Goal: Obtain resource: Download file/media

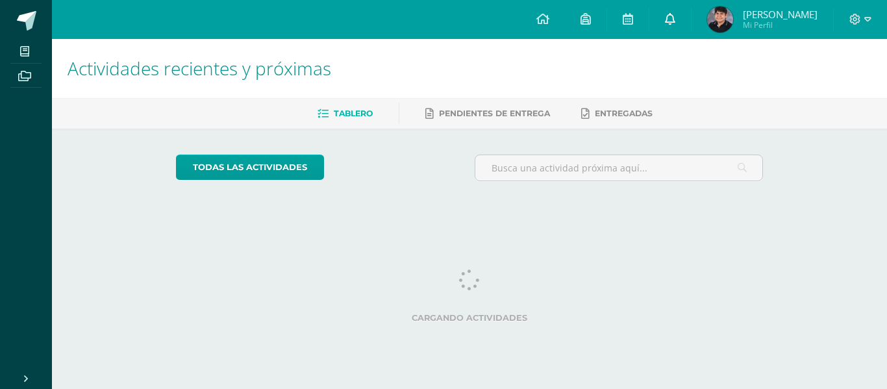
drag, startPoint x: 0, startPoint y: 0, endPoint x: 667, endPoint y: 24, distance: 667.2
click at [667, 24] on icon at bounding box center [670, 19] width 10 height 12
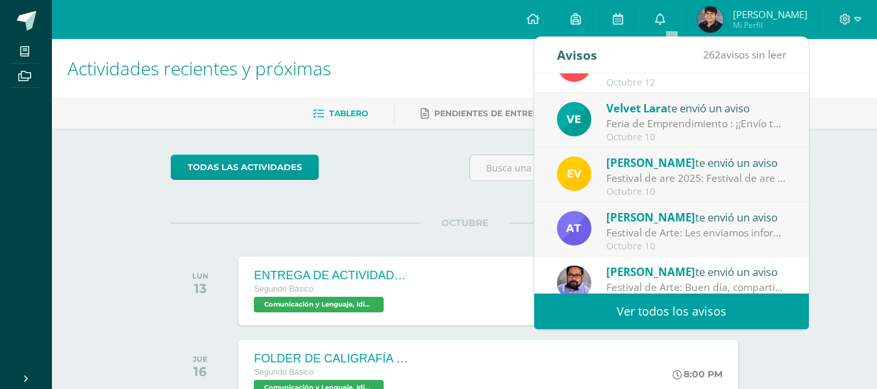
scroll to position [65, 0]
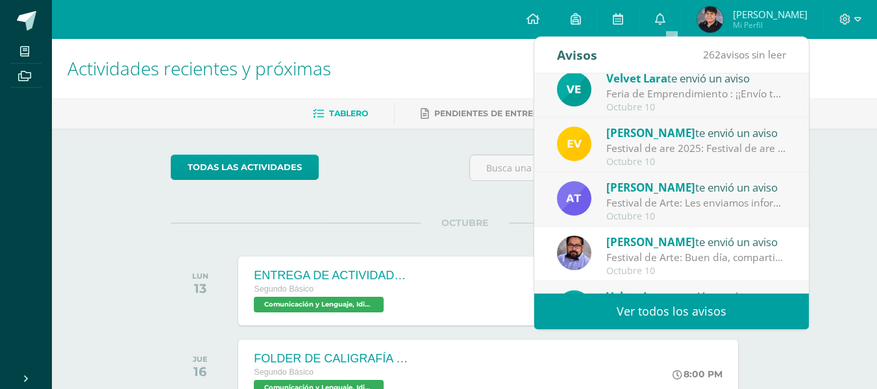
click at [644, 134] on span "[PERSON_NAME]" at bounding box center [650, 132] width 89 height 15
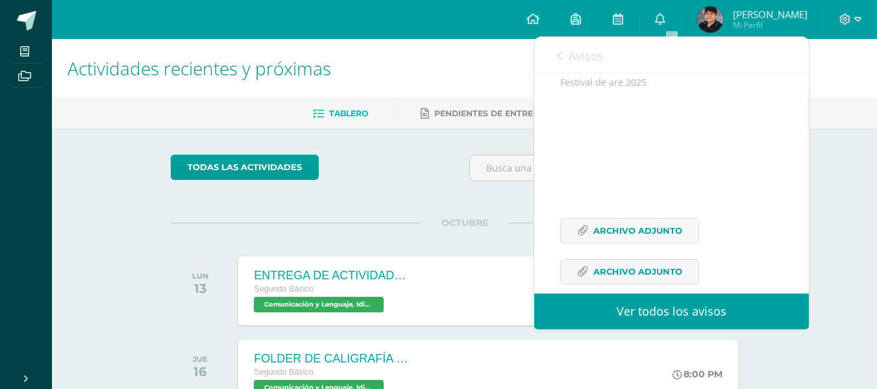
scroll to position [166, 0]
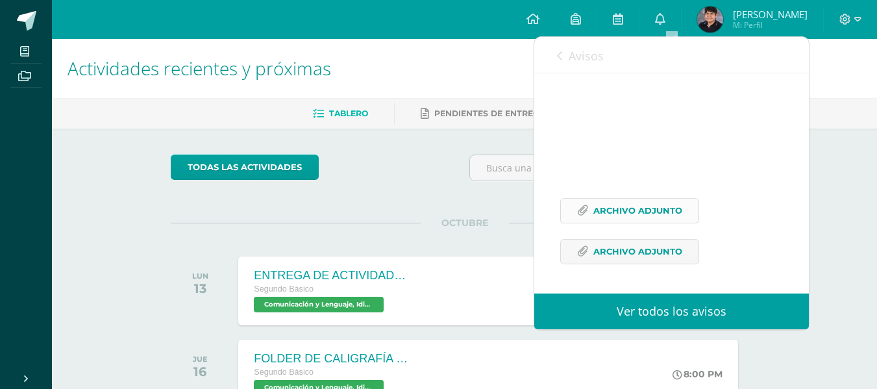
click at [653, 205] on span "Archivo Adjunto" at bounding box center [637, 211] width 89 height 24
click at [632, 258] on span "Archivo Adjunto" at bounding box center [637, 252] width 89 height 24
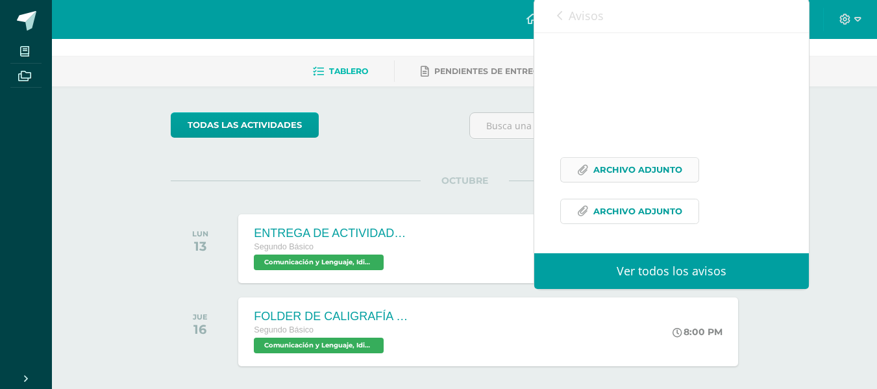
scroll to position [65, 0]
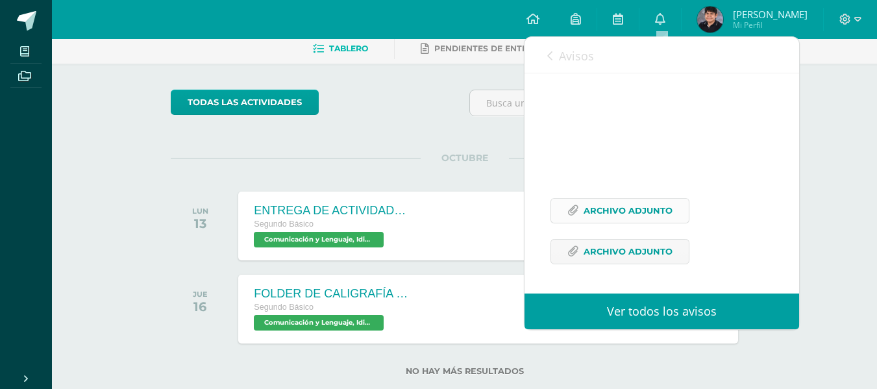
click at [600, 219] on span "Archivo Adjunto" at bounding box center [628, 211] width 89 height 24
click at [601, 250] on span "Archivo Adjunto" at bounding box center [628, 252] width 89 height 24
click at [845, 123] on div "Actividades recientes y próximas Tablero Pendientes de entrega Entregadas todas…" at bounding box center [464, 195] width 825 height 443
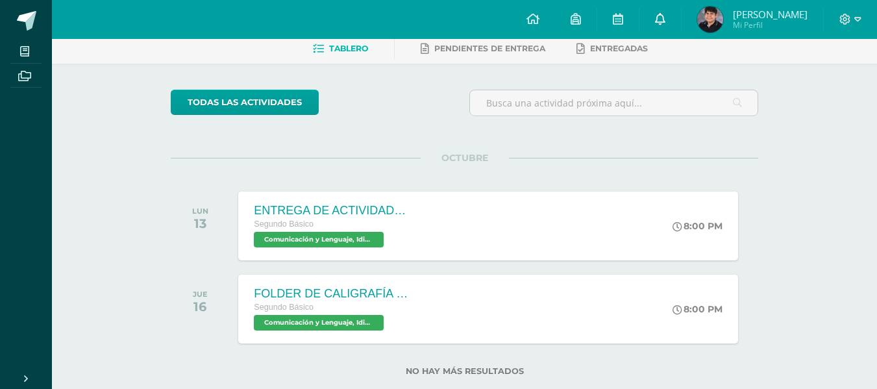
click at [667, 21] on link at bounding box center [661, 19] width 42 height 39
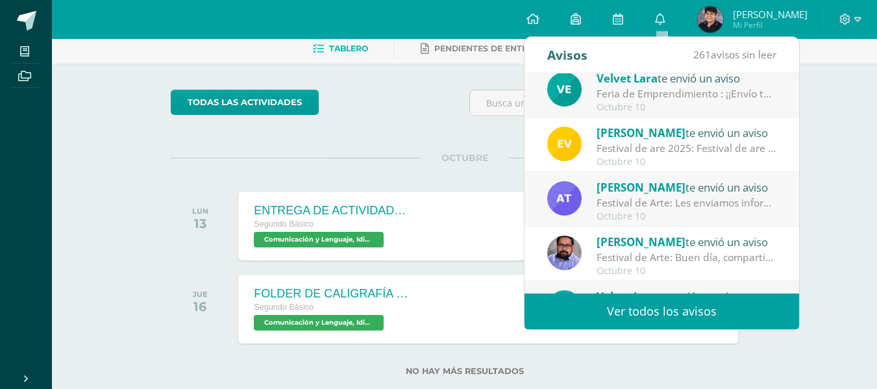
click at [633, 192] on span "[PERSON_NAME]" at bounding box center [641, 187] width 89 height 15
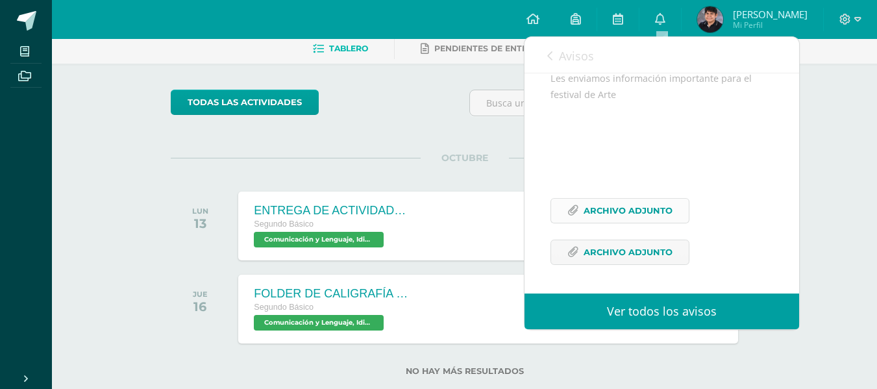
click at [617, 219] on span "Archivo Adjunto" at bounding box center [628, 211] width 89 height 24
click at [630, 256] on span "Archivo Adjunto" at bounding box center [628, 252] width 89 height 24
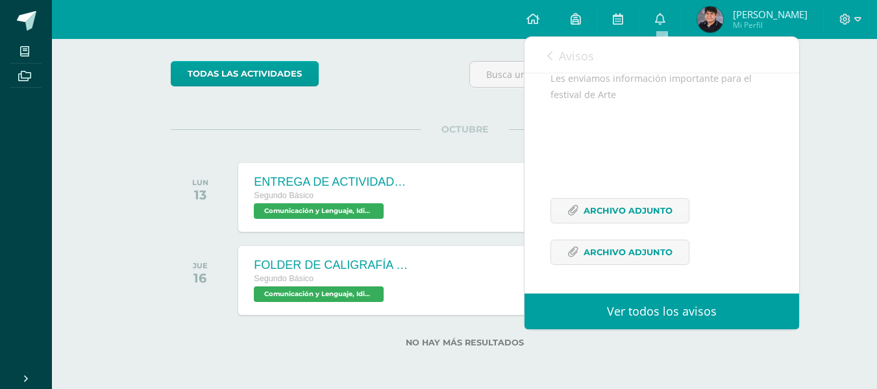
click at [808, 103] on div "Actividades recientes y próximas Tablero Pendientes de entrega Entregadas todas…" at bounding box center [464, 166] width 825 height 443
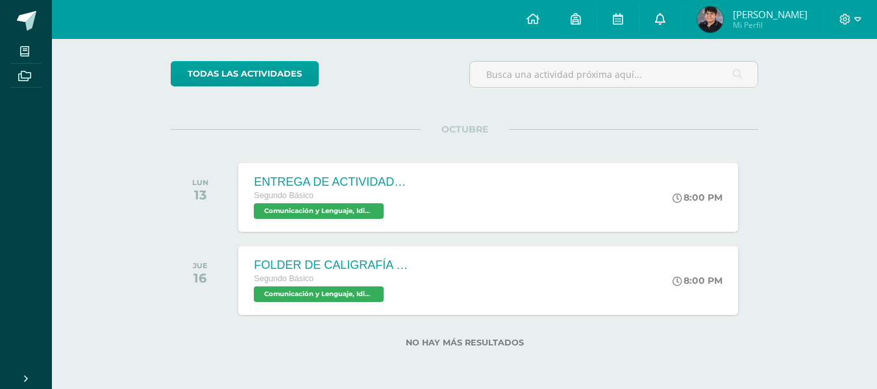
click at [664, 21] on icon at bounding box center [660, 19] width 10 height 12
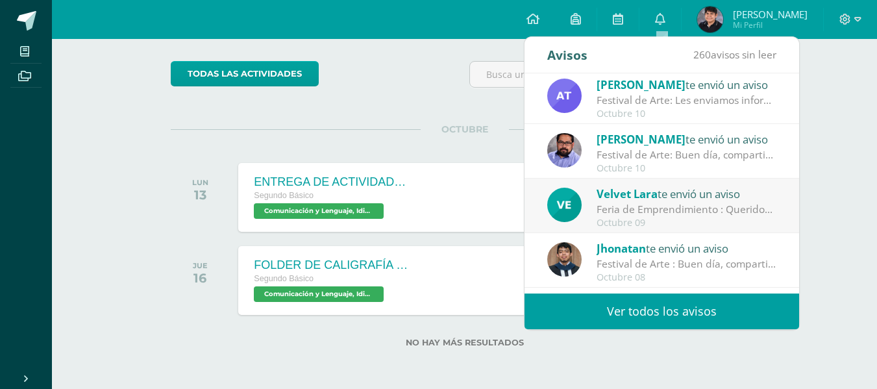
scroll to position [195, 0]
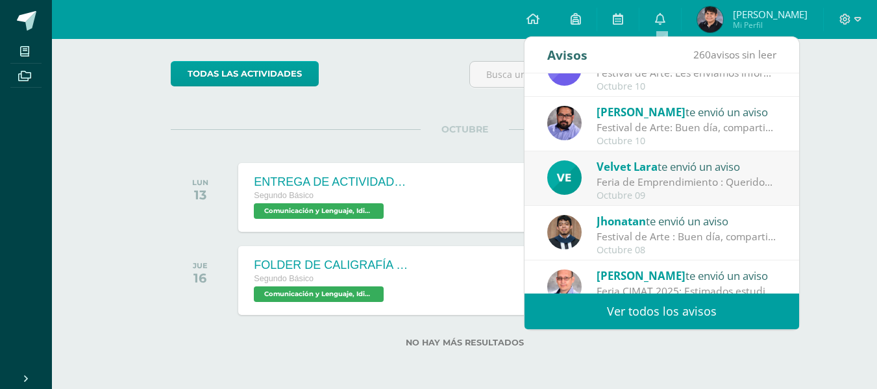
click at [660, 109] on div "[PERSON_NAME] te envió un aviso" at bounding box center [687, 111] width 180 height 17
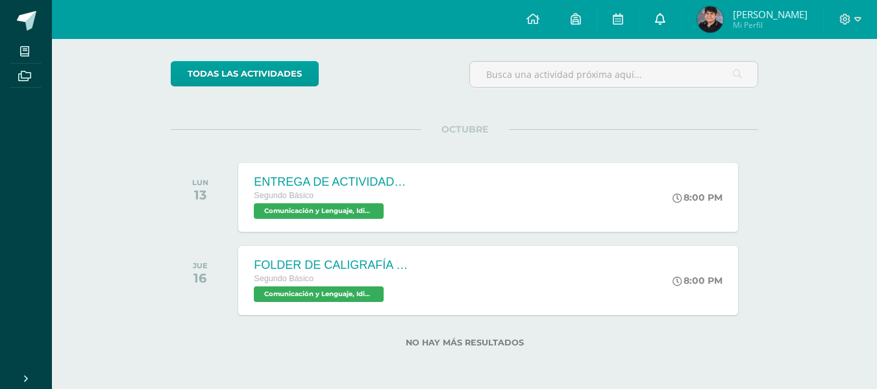
click at [658, 18] on icon at bounding box center [660, 19] width 10 height 12
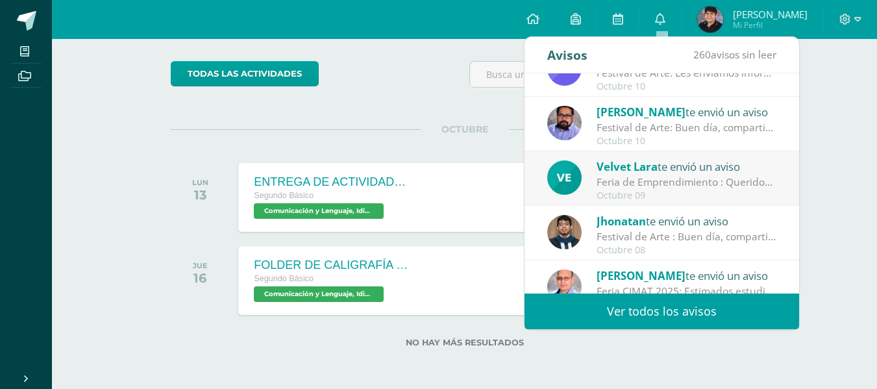
click at [615, 223] on span "Jhonatan" at bounding box center [621, 221] width 49 height 15
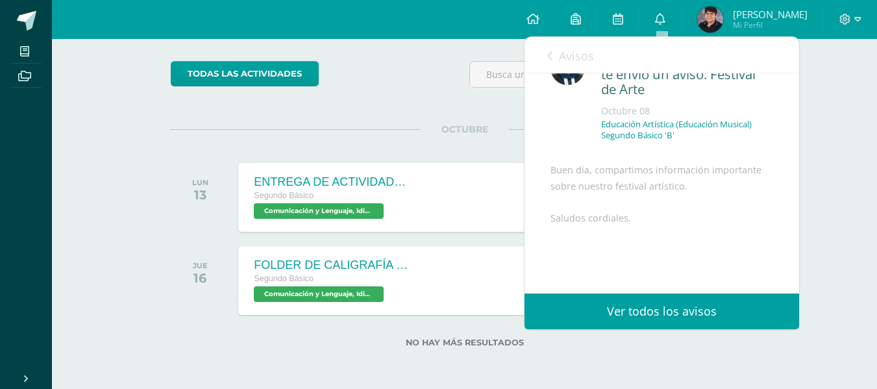
scroll to position [0, 0]
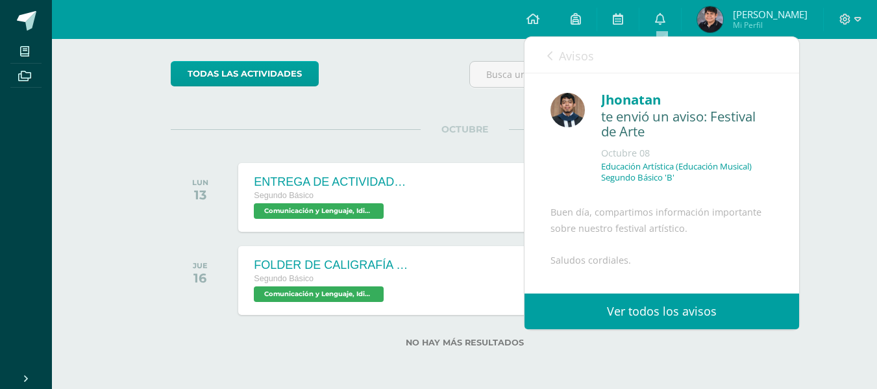
click at [807, 162] on div "Actividades recientes y próximas Tablero Pendientes de entrega Entregadas todas…" at bounding box center [464, 166] width 825 height 443
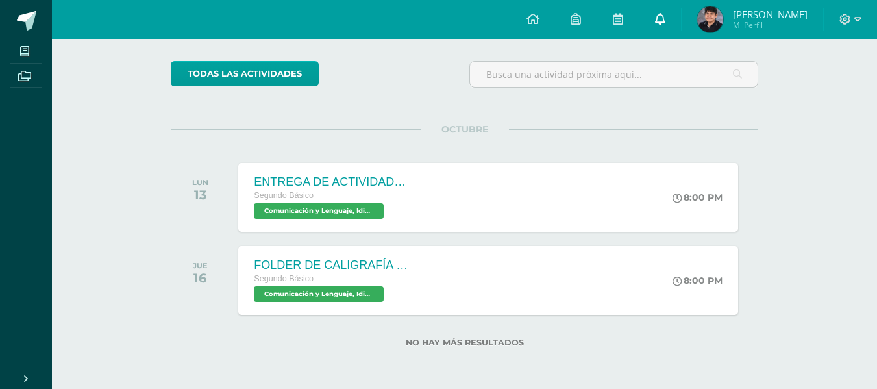
click at [667, 21] on link at bounding box center [661, 19] width 42 height 39
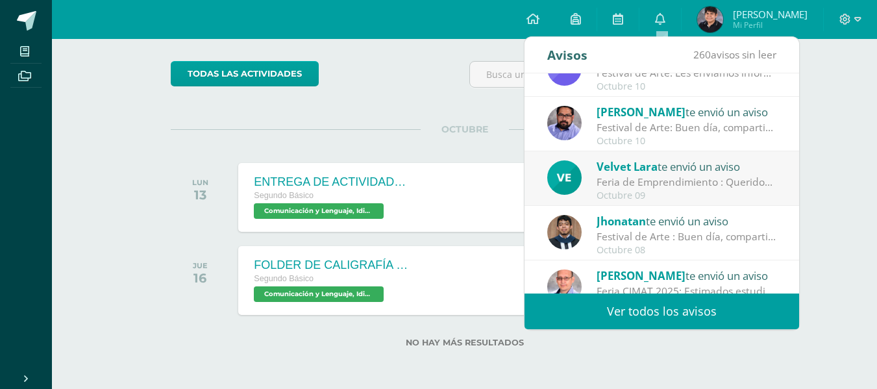
click at [616, 227] on span "Jhonatan" at bounding box center [621, 221] width 49 height 15
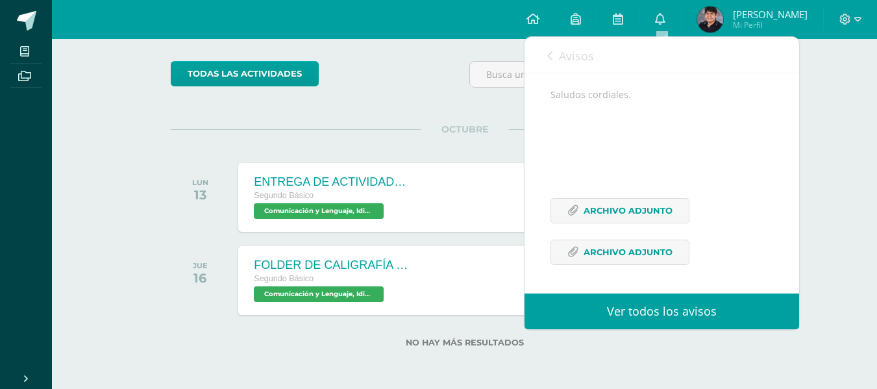
scroll to position [195, 0]
click at [617, 218] on span "Archivo Adjunto" at bounding box center [628, 211] width 89 height 24
click at [826, 86] on div "Actividades recientes y próximas Tablero Pendientes de entrega Entregadas todas…" at bounding box center [464, 166] width 825 height 443
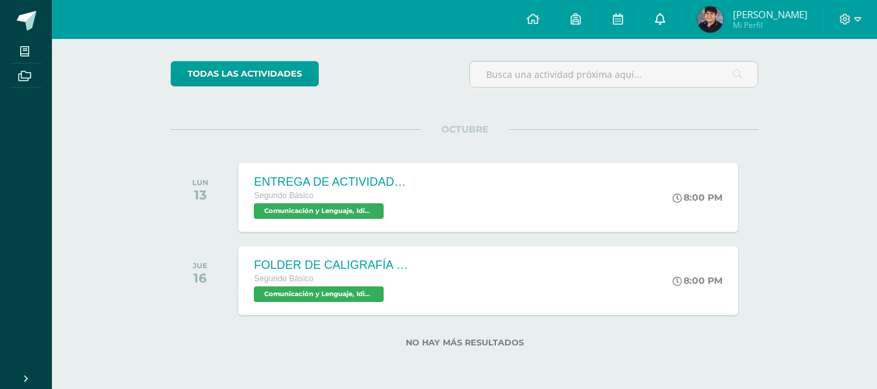
click at [668, 10] on link at bounding box center [661, 19] width 42 height 39
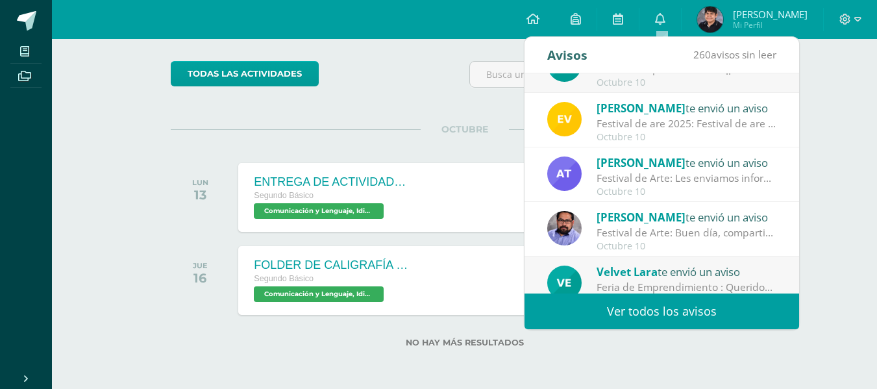
scroll to position [0, 0]
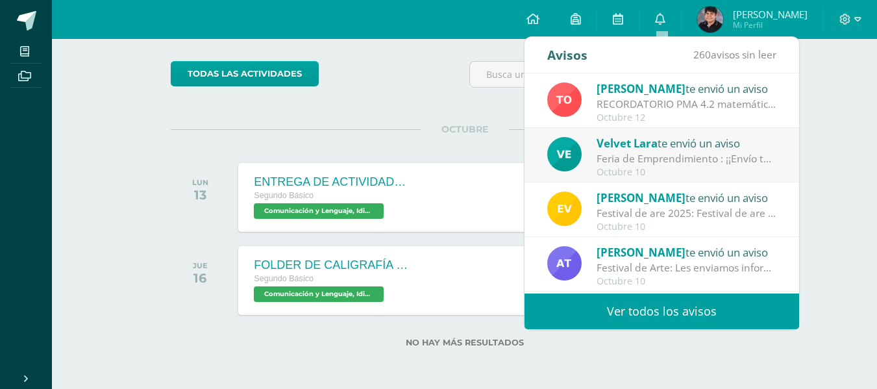
click at [639, 152] on div "Feria de Emprendimiento : ¡¡Envío tarjeta de felicitación!!" at bounding box center [687, 158] width 180 height 15
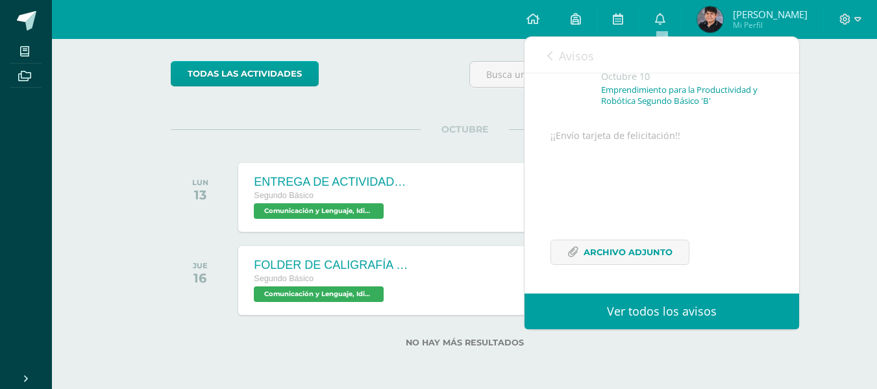
scroll to position [108, 0]
click at [623, 262] on span "Archivo Adjunto" at bounding box center [628, 252] width 89 height 24
click at [827, 133] on div "Actividades recientes y próximas Tablero Pendientes de entrega Entregadas todas…" at bounding box center [464, 166] width 825 height 443
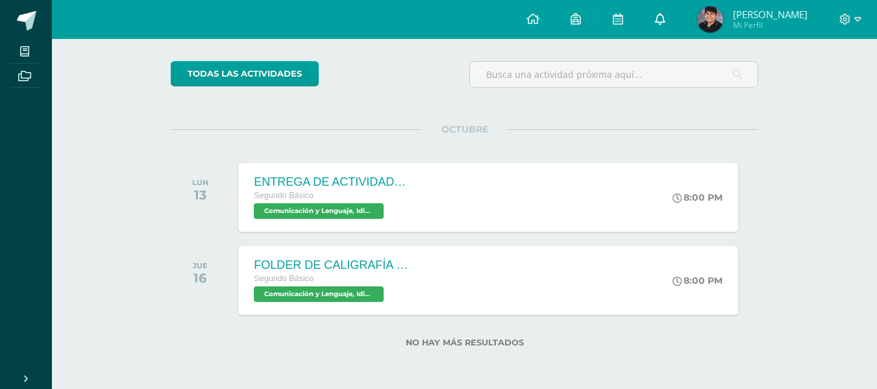
click at [664, 14] on icon at bounding box center [660, 19] width 10 height 12
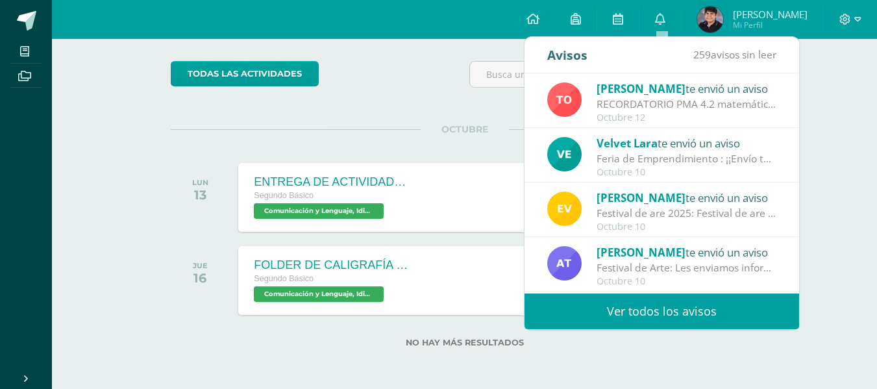
click at [649, 204] on span "[PERSON_NAME]" at bounding box center [641, 197] width 89 height 15
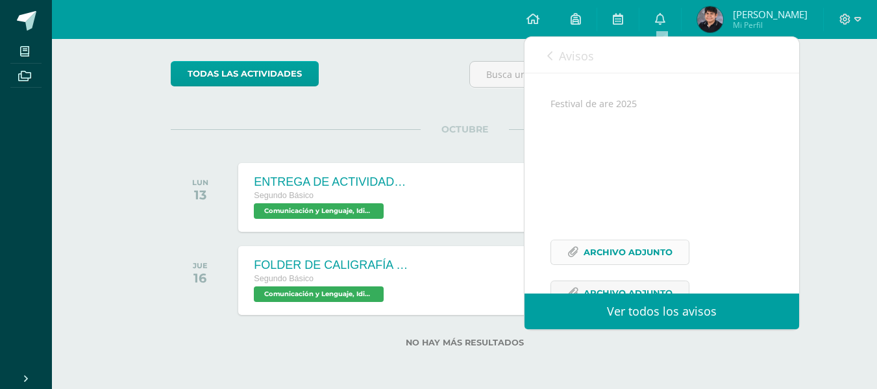
click at [625, 264] on span "Archivo Adjunto" at bounding box center [628, 252] width 89 height 24
